Goal: Transaction & Acquisition: Obtain resource

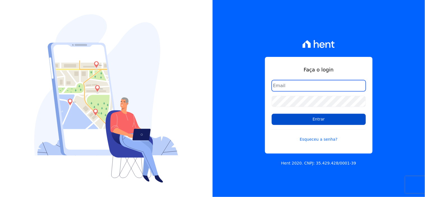
type input "[EMAIL_ADDRESS][DOMAIN_NAME]"
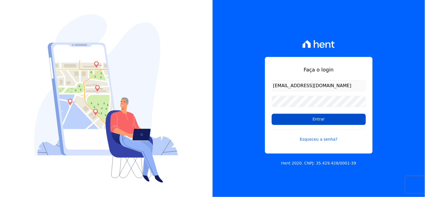
click at [303, 121] on input "Entrar" at bounding box center [319, 119] width 94 height 11
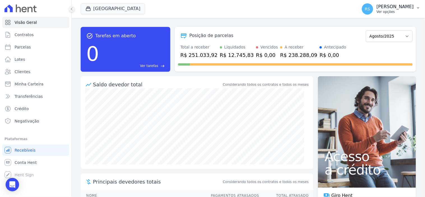
click at [397, 11] on p "Ver opções" at bounding box center [395, 12] width 37 height 4
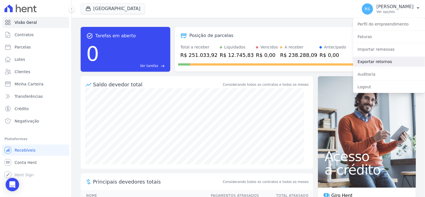
click at [379, 63] on link "Exportar retornos" at bounding box center [389, 62] width 72 height 10
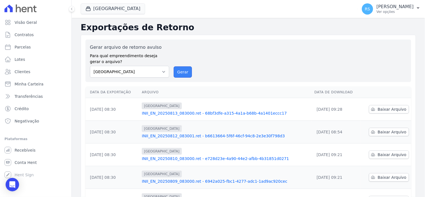
click at [180, 73] on button "Gerar" at bounding box center [183, 71] width 18 height 11
click at [179, 78] on div "Gerar arquivo de retorno avulso Para qual empreendimento deseja gerar o arquivo…" at bounding box center [248, 61] width 326 height 43
click at [182, 71] on button "Gerar" at bounding box center [183, 71] width 18 height 11
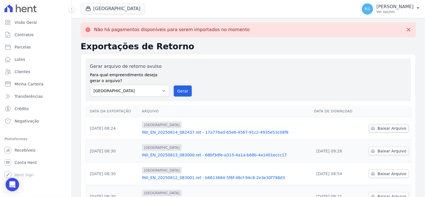
click at [382, 128] on span "Baixar Arquivo" at bounding box center [392, 129] width 29 height 6
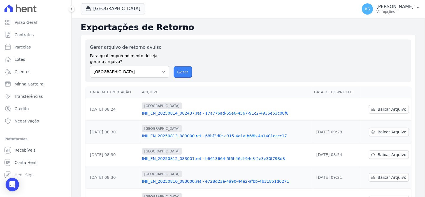
click at [188, 72] on button "Gerar" at bounding box center [183, 71] width 18 height 11
click at [39, 160] on link "Conta Hent" at bounding box center [35, 162] width 67 height 11
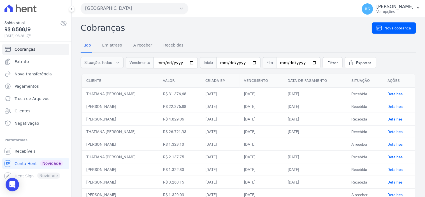
click at [27, 104] on ul "Cobranças Extrato Nova transferência Pagamentos Troca de [GEOGRAPHIC_DATA] Clie…" at bounding box center [35, 86] width 67 height 85
click at [20, 111] on span "Clientes" at bounding box center [23, 111] width 16 height 6
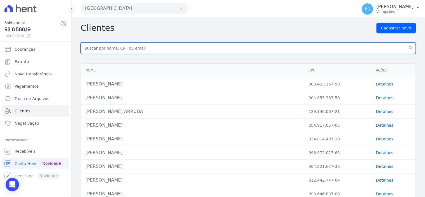
click at [107, 53] on input "text" at bounding box center [248, 48] width 335 height 12
paste input "[PERSON_NAME]"
type input "[PERSON_NAME]"
click at [406, 42] on button "search" at bounding box center [411, 48] width 10 height 12
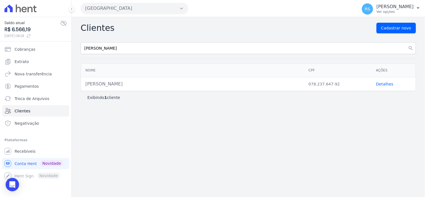
click at [380, 83] on link "Detalhes" at bounding box center [384, 84] width 17 height 4
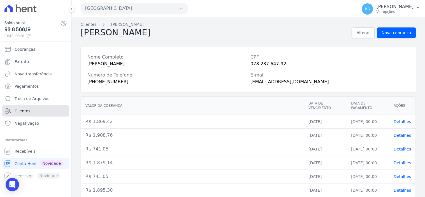
click at [46, 113] on link "Clientes" at bounding box center [35, 110] width 67 height 11
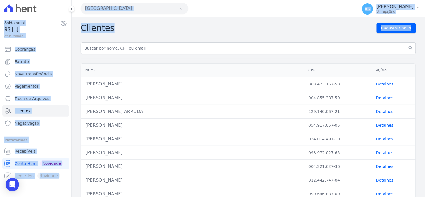
drag, startPoint x: 158, startPoint y: 47, endPoint x: 76, endPoint y: 54, distance: 82.9
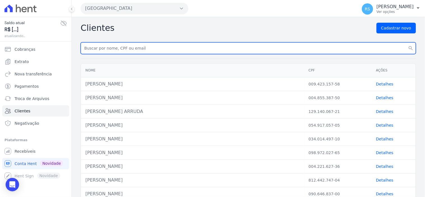
click at [119, 50] on input "text" at bounding box center [248, 48] width 335 height 12
paste input "[PERSON_NAME]"
type input "[PERSON_NAME]"
click at [406, 42] on button "search" at bounding box center [411, 48] width 10 height 12
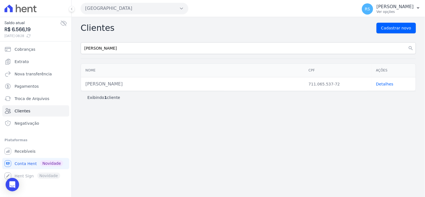
click at [384, 82] on link "Detalhes" at bounding box center [384, 84] width 17 height 4
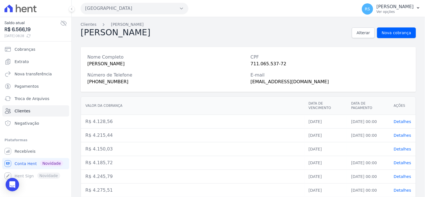
click at [136, 6] on button "[GEOGRAPHIC_DATA]" at bounding box center [135, 8] width 108 height 11
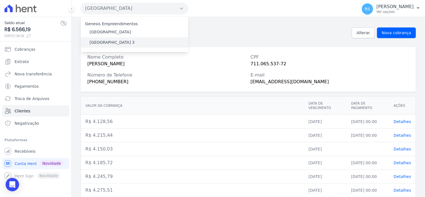
click at [126, 43] on div "[GEOGRAPHIC_DATA] 3" at bounding box center [135, 42] width 108 height 10
click at [122, 41] on label "[GEOGRAPHIC_DATA] 3" at bounding box center [112, 43] width 45 height 6
click at [0, 0] on input "[GEOGRAPHIC_DATA] 3" at bounding box center [0, 0] width 0 height 0
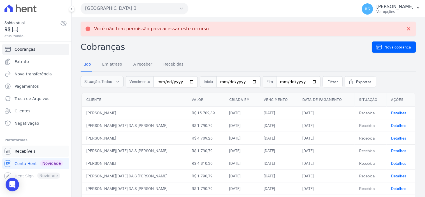
click at [29, 152] on span "Recebíveis" at bounding box center [25, 151] width 21 height 6
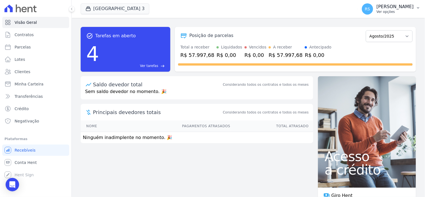
click at [397, 10] on p "Ver opções" at bounding box center [395, 12] width 37 height 4
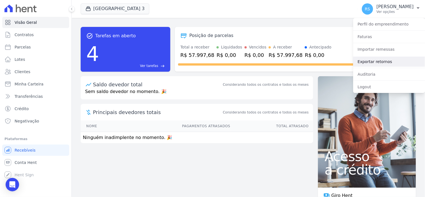
click at [385, 58] on link "Exportar retornos" at bounding box center [389, 62] width 72 height 10
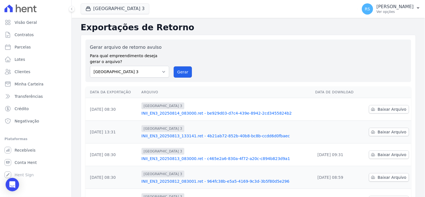
drag, startPoint x: 187, startPoint y: 75, endPoint x: 229, endPoint y: 54, distance: 47.1
click at [187, 75] on button "Gerar" at bounding box center [183, 71] width 18 height 11
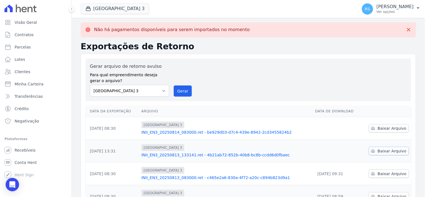
click at [391, 154] on link "Baixar Arquivo" at bounding box center [389, 151] width 40 height 8
click at [393, 130] on span "Baixar Arquivo" at bounding box center [392, 129] width 29 height 6
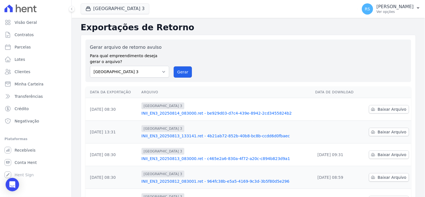
drag, startPoint x: 174, startPoint y: 69, endPoint x: 241, endPoint y: 55, distance: 69.2
click at [174, 69] on button "Gerar" at bounding box center [183, 71] width 18 height 11
